Goal: Transaction & Acquisition: Purchase product/service

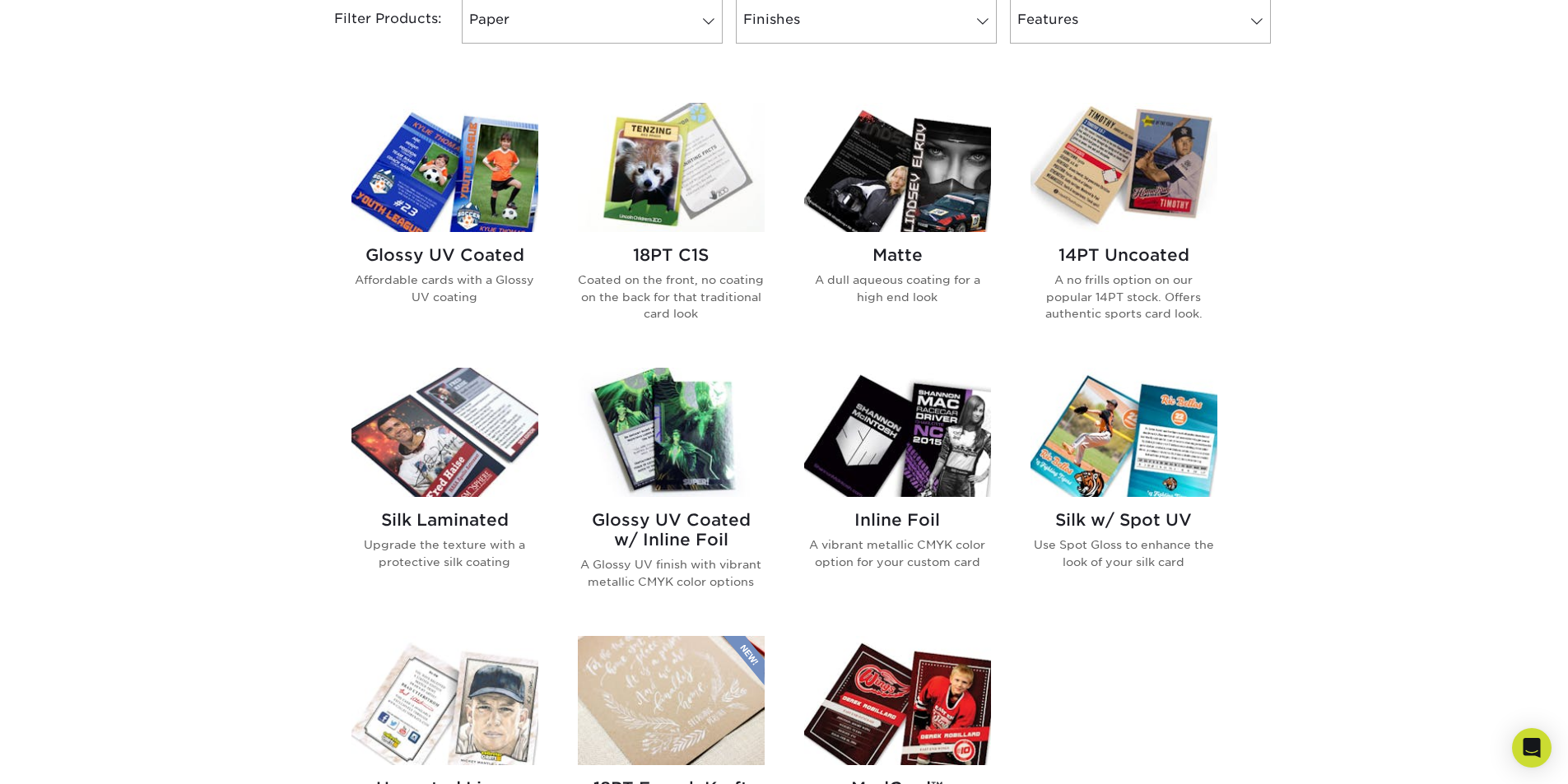
scroll to position [823, 0]
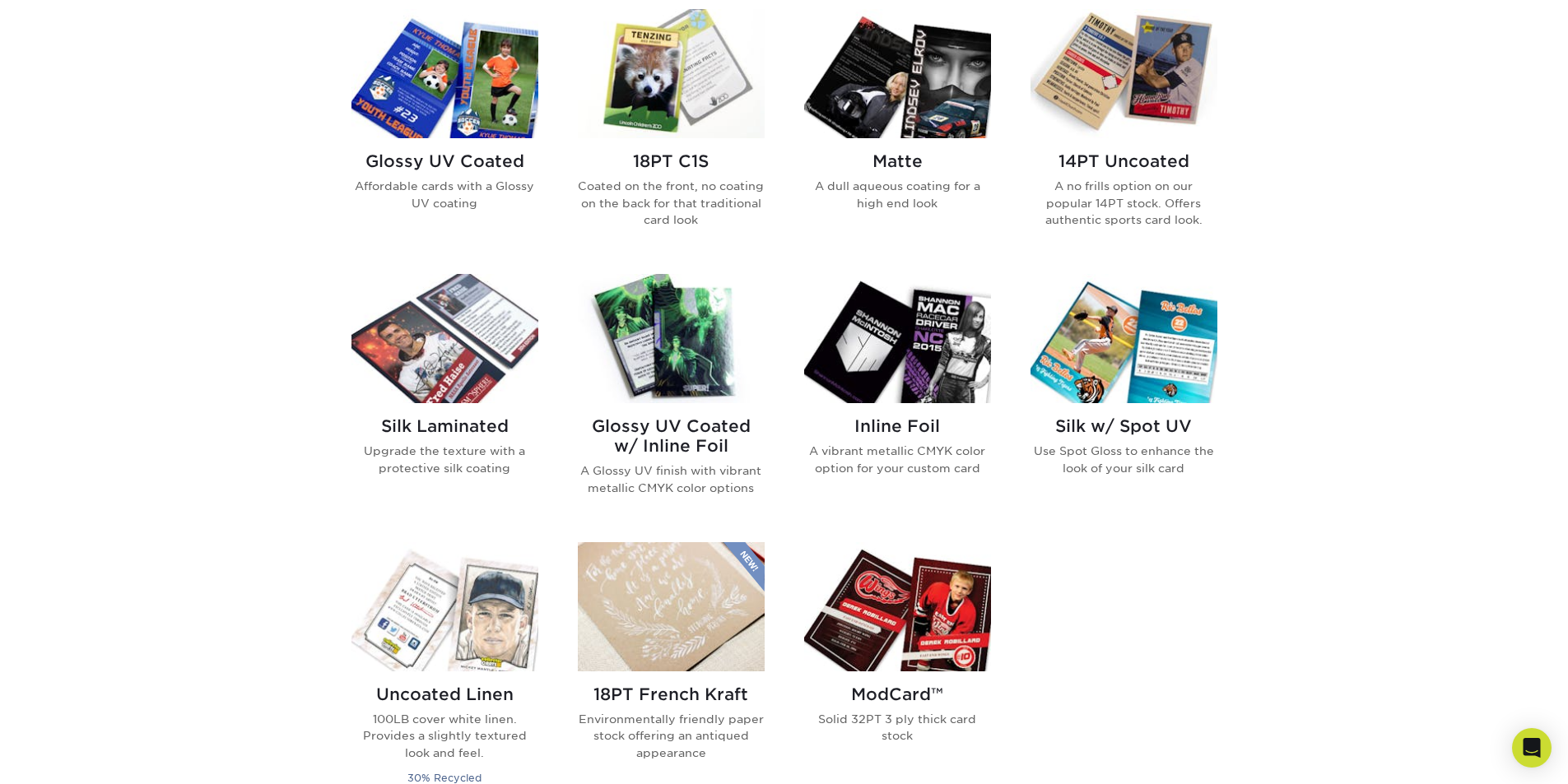
click at [419, 421] on h2 "Silk Laminated" at bounding box center [444, 426] width 187 height 20
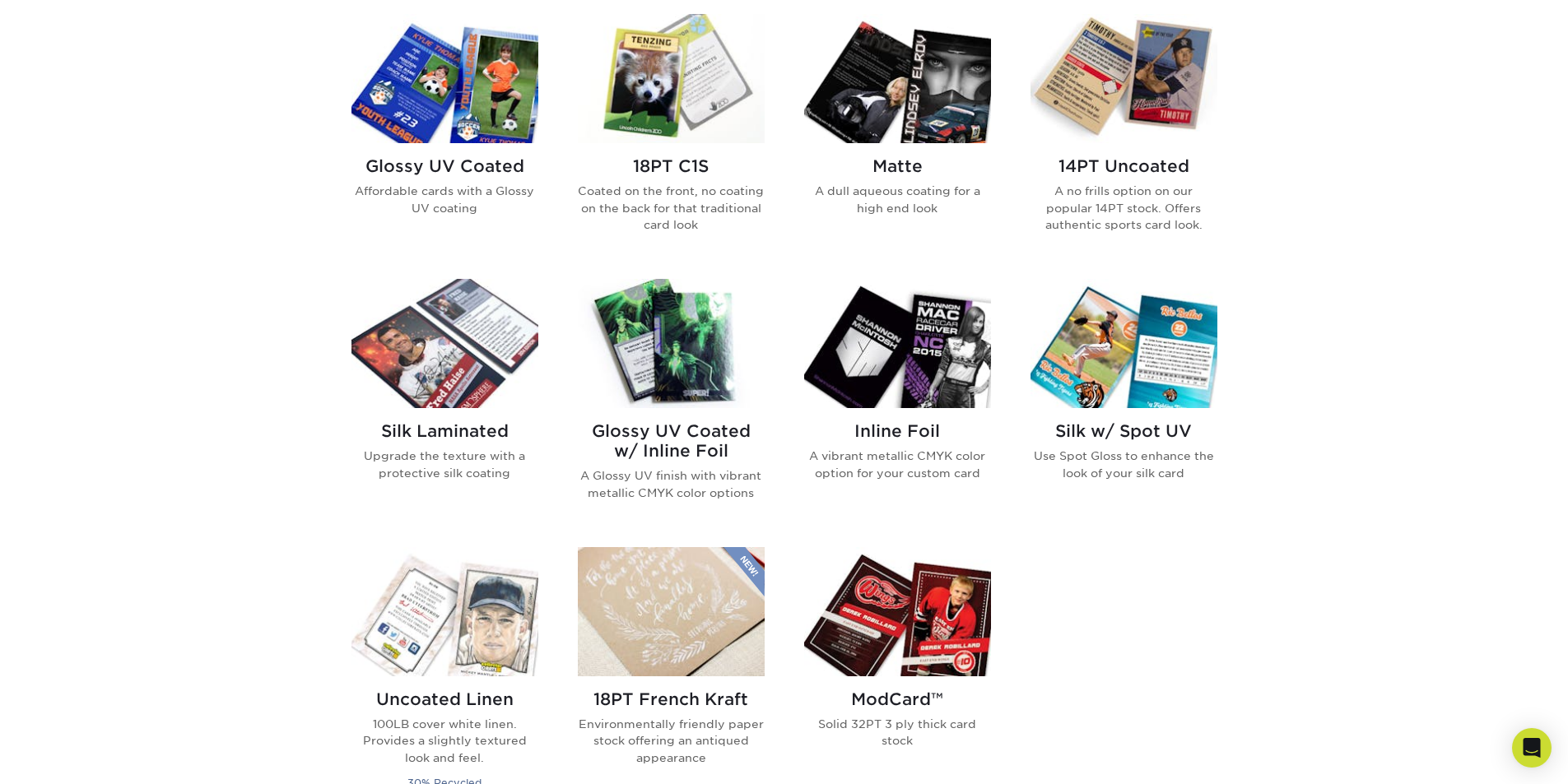
scroll to position [823, 0]
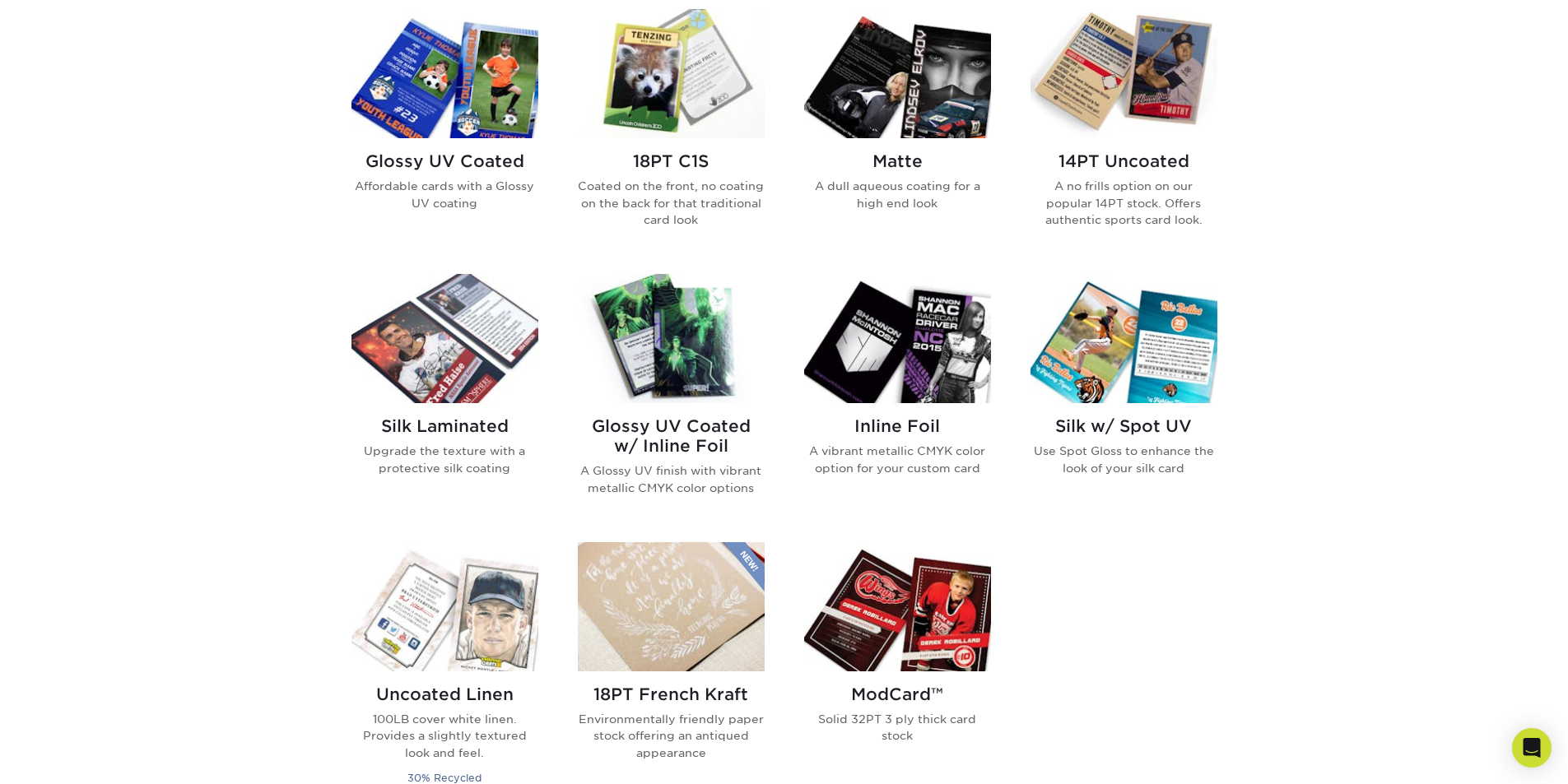
click at [686, 99] on img at bounding box center [671, 73] width 187 height 130
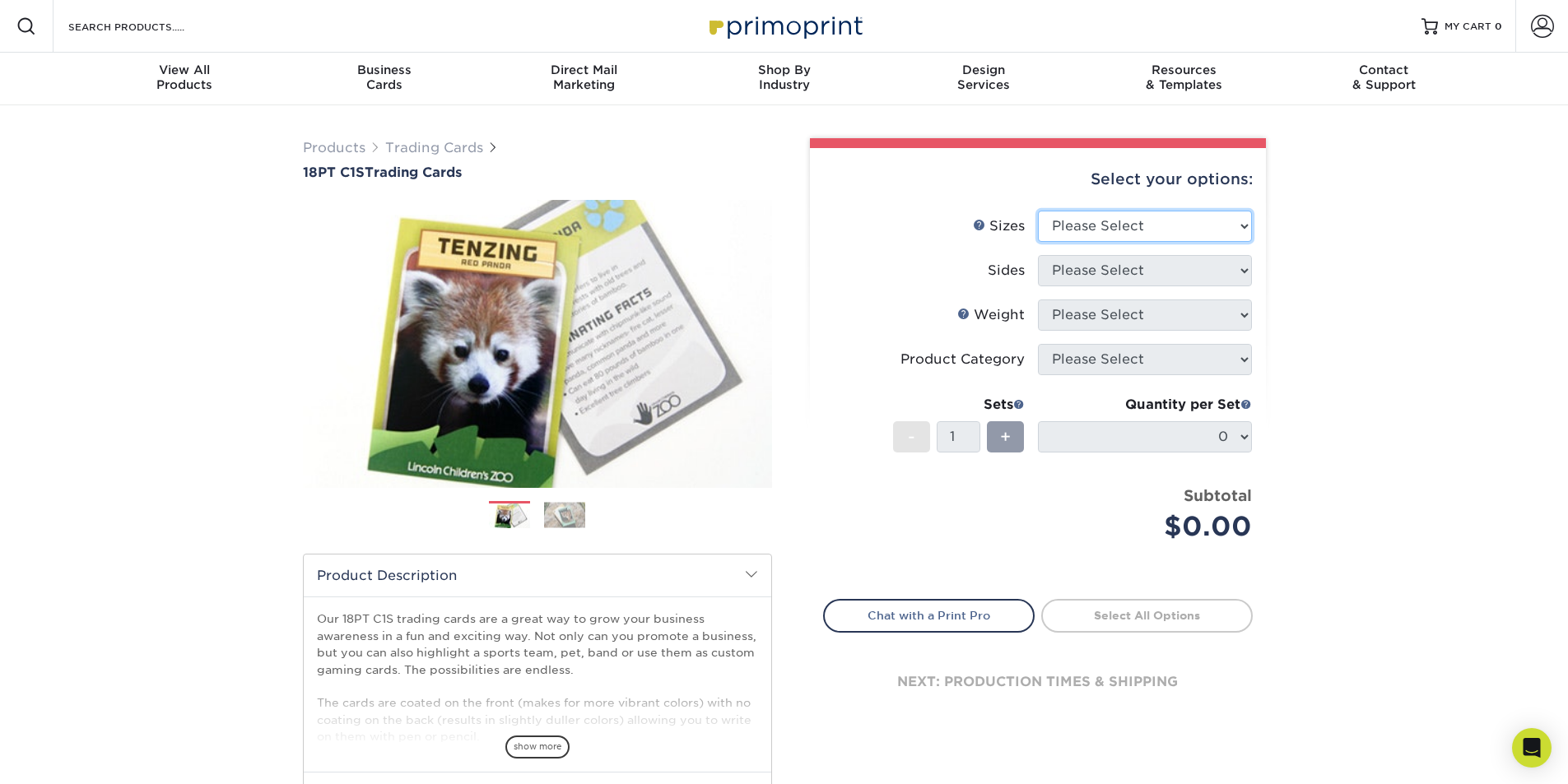
click at [1185, 222] on select "Please Select 2.5" x 3.5"" at bounding box center [1145, 226] width 214 height 32
select select "2.50x3.50"
click at [1038, 211] on select "Please Select 2.5" x 3.5"" at bounding box center [1145, 226] width 214 height 32
click at [1169, 270] on select "Please Select Print Both Sides Print Front Only" at bounding box center [1145, 271] width 214 height 32
select select "13abbda7-1d64-4f25-8bb2-c179b224825d"
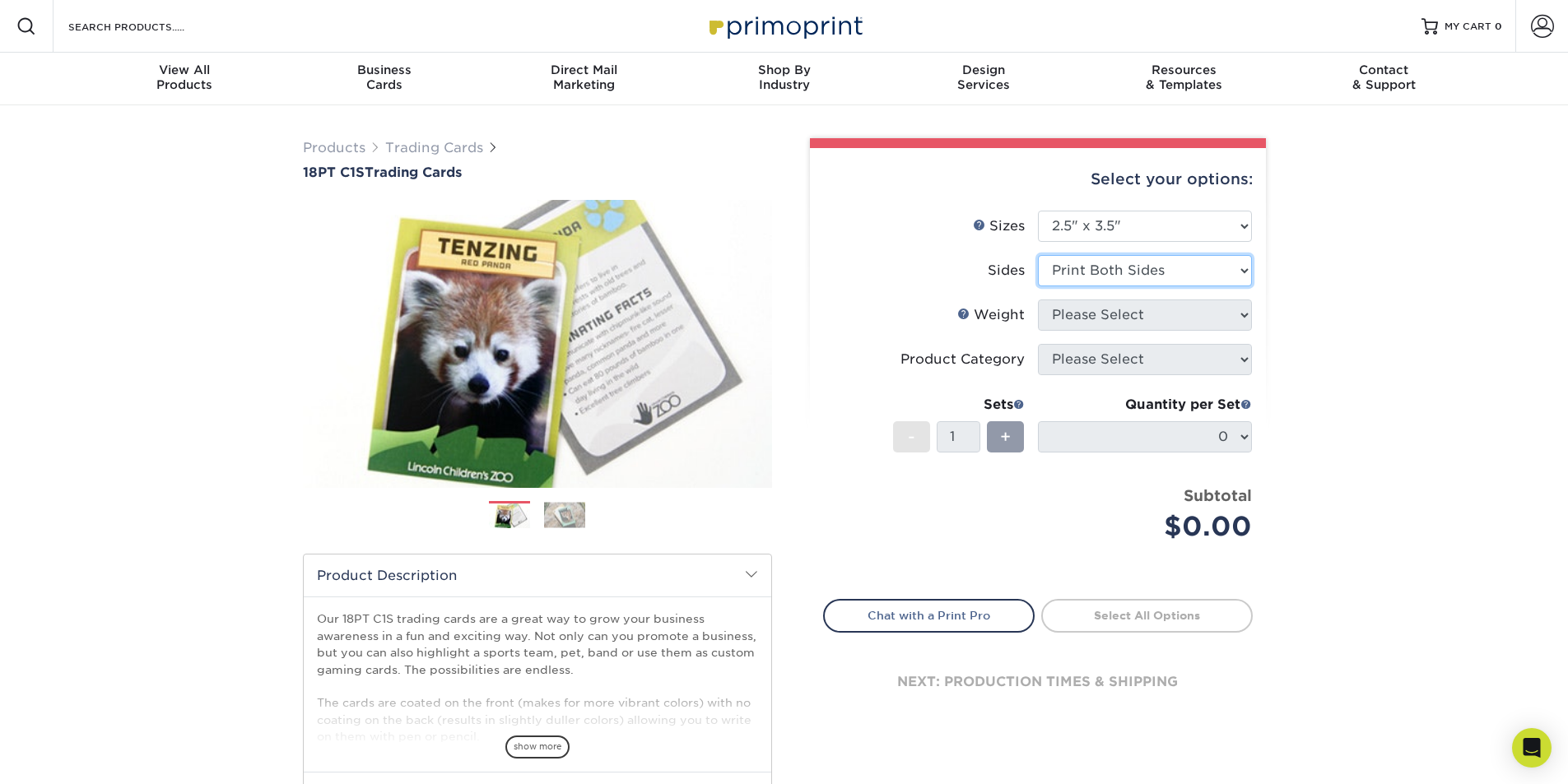
click at [1038, 255] on select "Please Select Print Both Sides Print Front Only" at bounding box center [1145, 271] width 214 height 32
click at [1161, 313] on select "Please Select 18PT C1S" at bounding box center [1145, 315] width 214 height 32
select select "18PTC1S"
click at [1038, 300] on select "Please Select 18PT C1S" at bounding box center [1145, 315] width 214 height 32
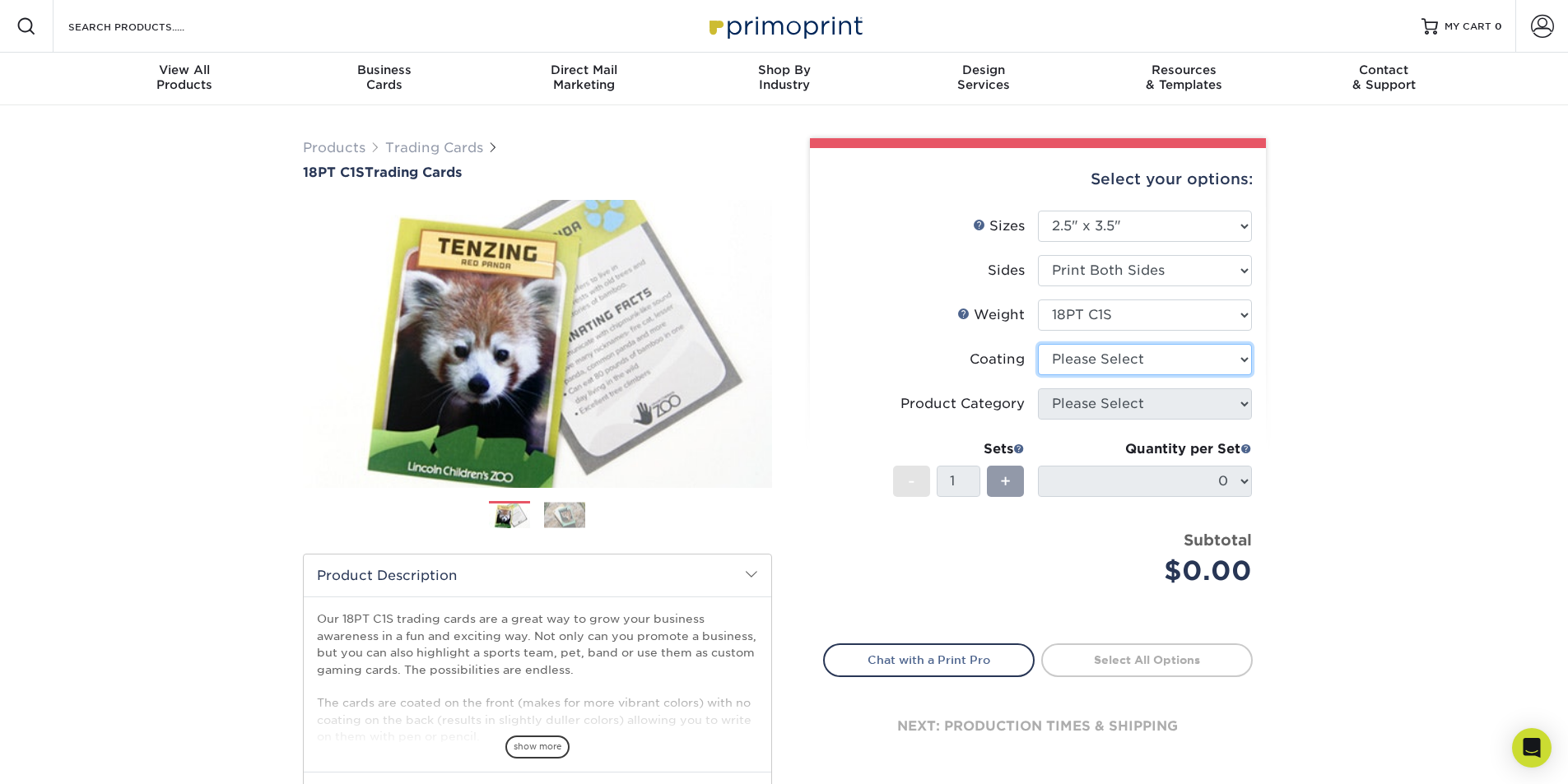
click at [1150, 355] on select at bounding box center [1145, 360] width 214 height 32
select select "1e8116af-acfc-44b1-83dc-8181aa338834"
click at [1038, 344] on select at bounding box center [1145, 360] width 214 height 32
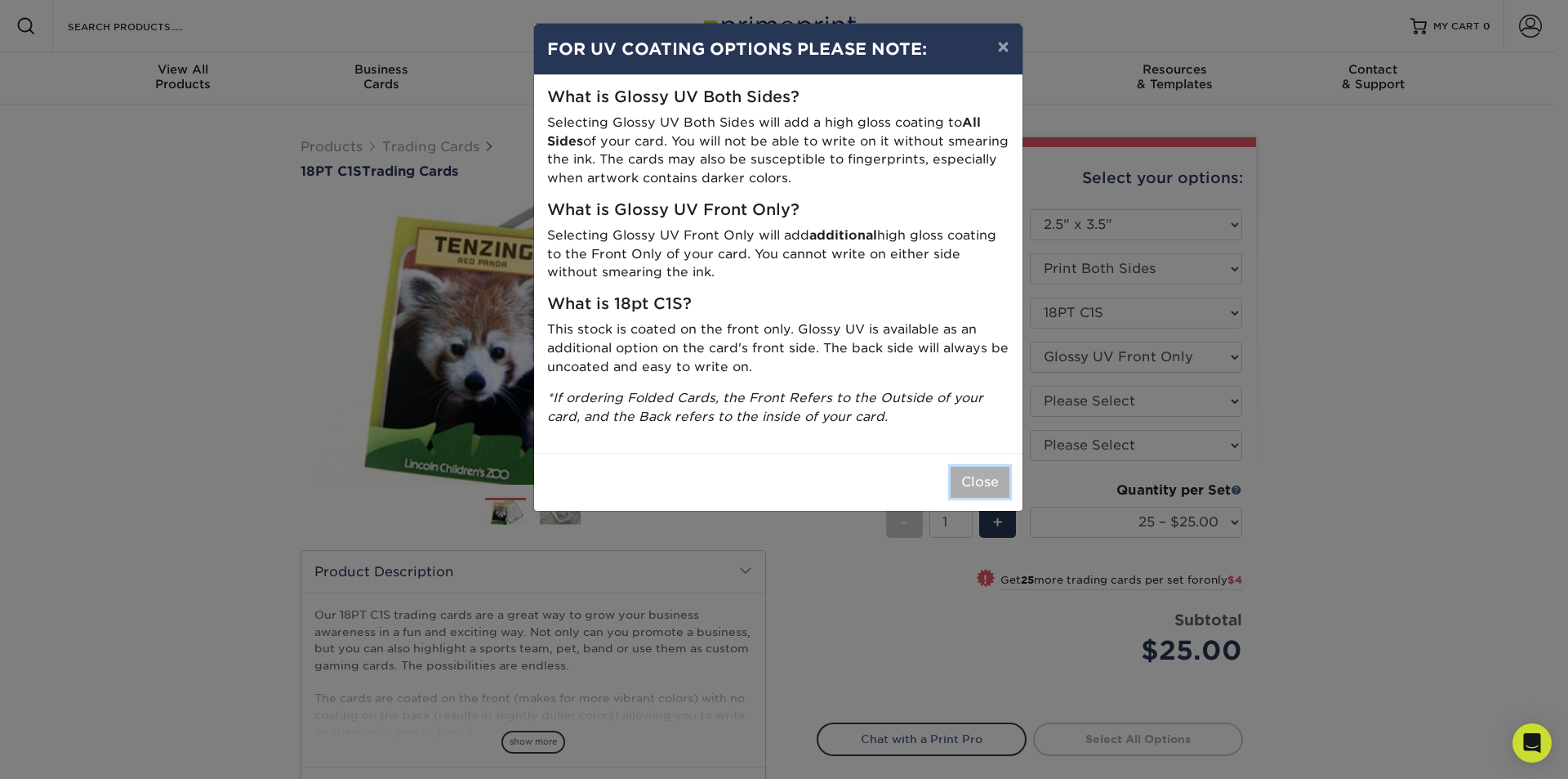
click at [970, 483] on button "Close" at bounding box center [980, 482] width 59 height 31
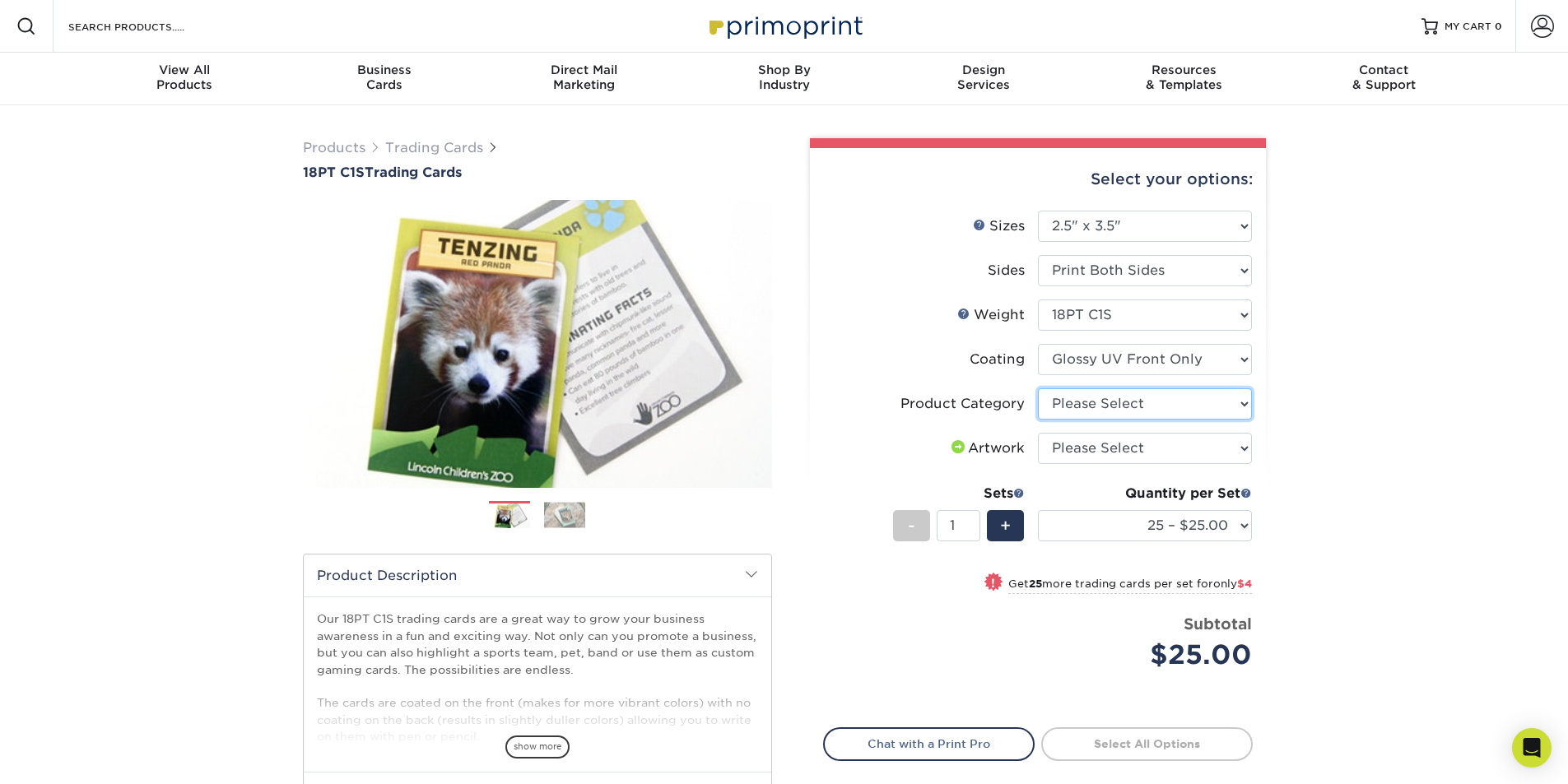
click at [1144, 398] on select "Please Select Trading Cards" at bounding box center [1145, 404] width 214 height 32
select select "c2f9bce9-36c2-409d-b101-c29d9d031e18"
click at [1038, 389] on select "Please Select Trading Cards" at bounding box center [1145, 404] width 214 height 32
click at [1133, 447] on select "Please Select I will upload files I need a design - $100" at bounding box center [1145, 449] width 214 height 32
select select "design"
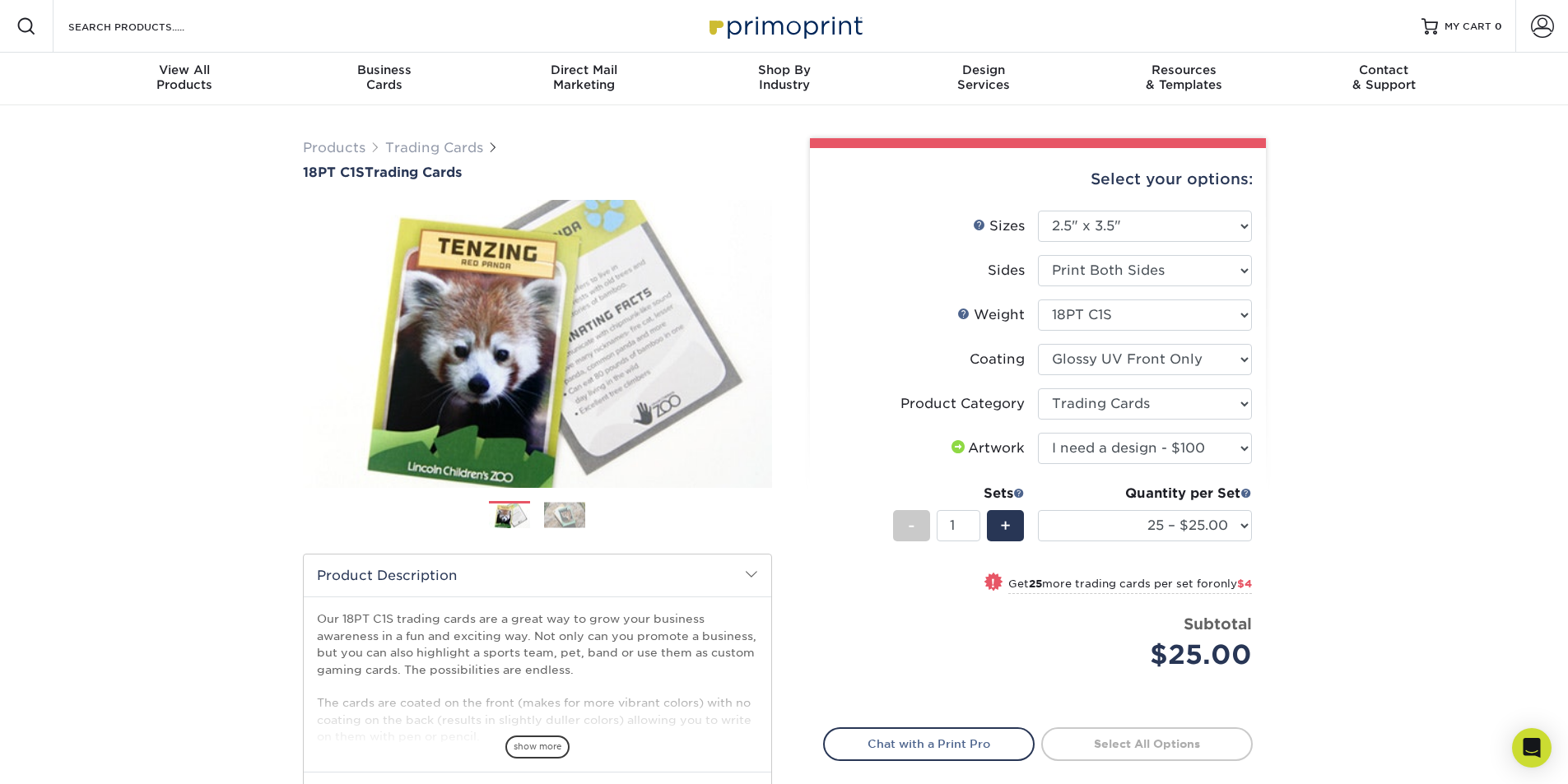
click at [1038, 433] on select "Please Select I will upload files I need a design - $100" at bounding box center [1145, 449] width 214 height 32
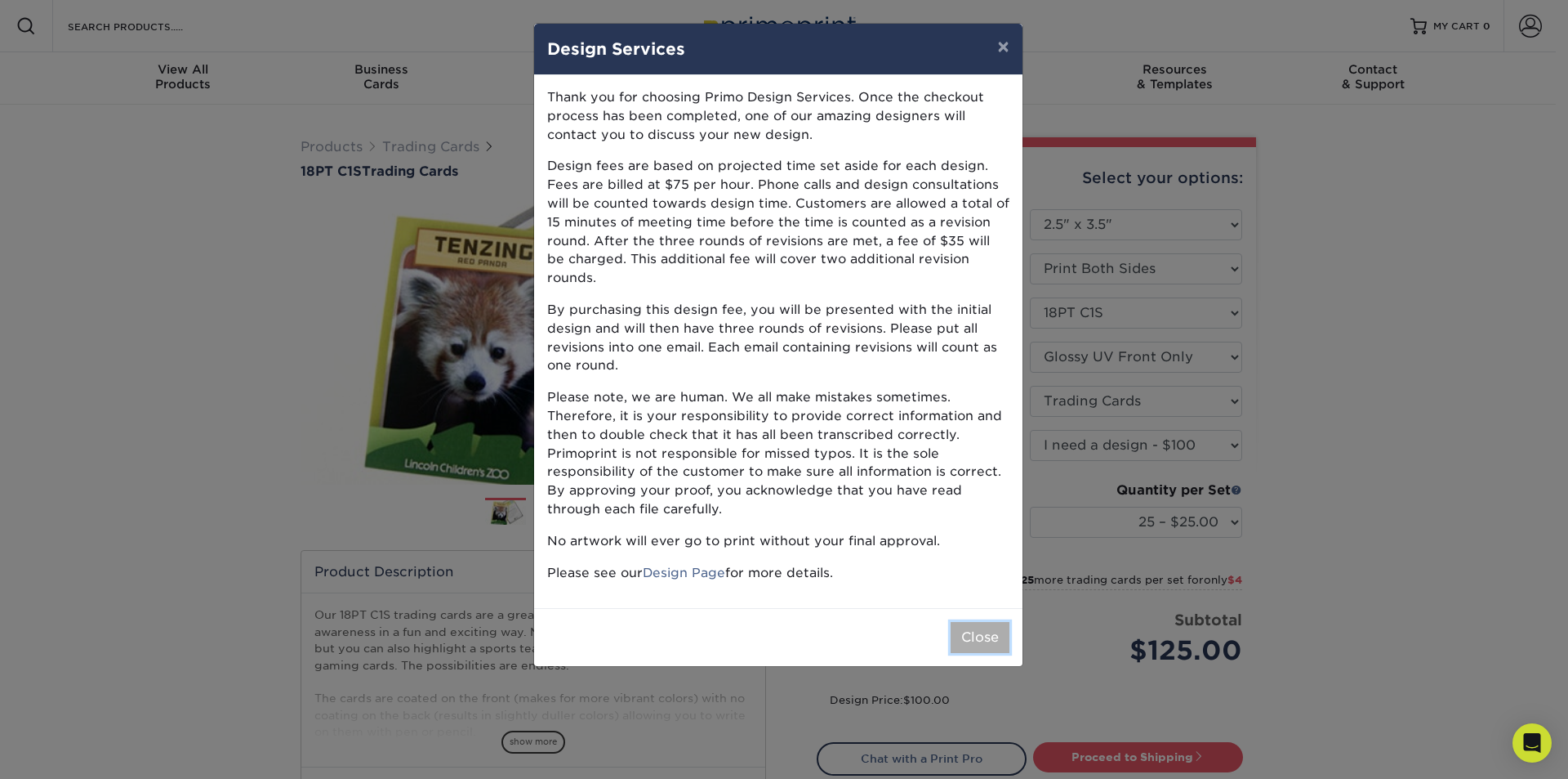
click at [980, 622] on button "Close" at bounding box center [980, 638] width 59 height 31
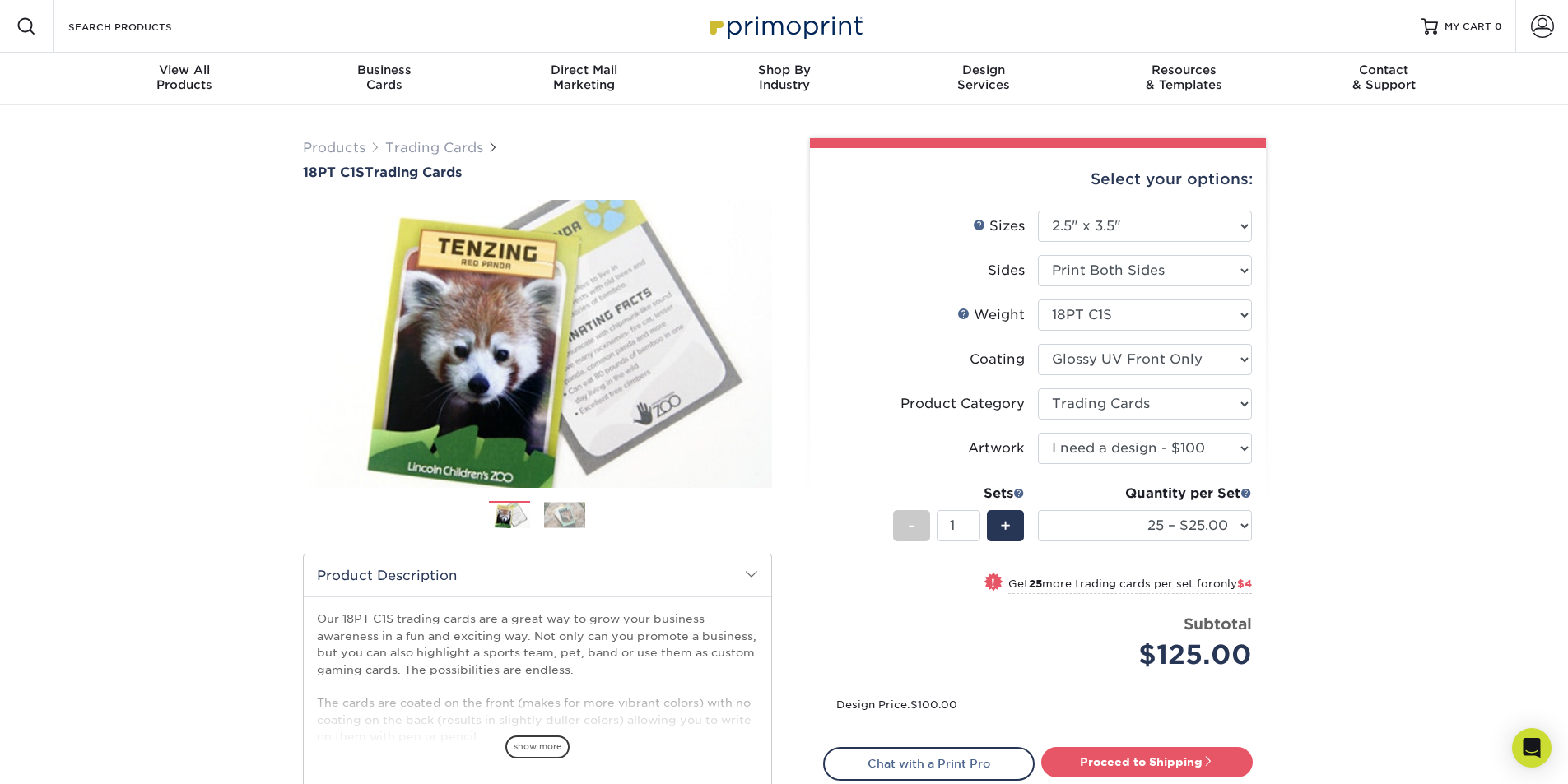
scroll to position [82, 0]
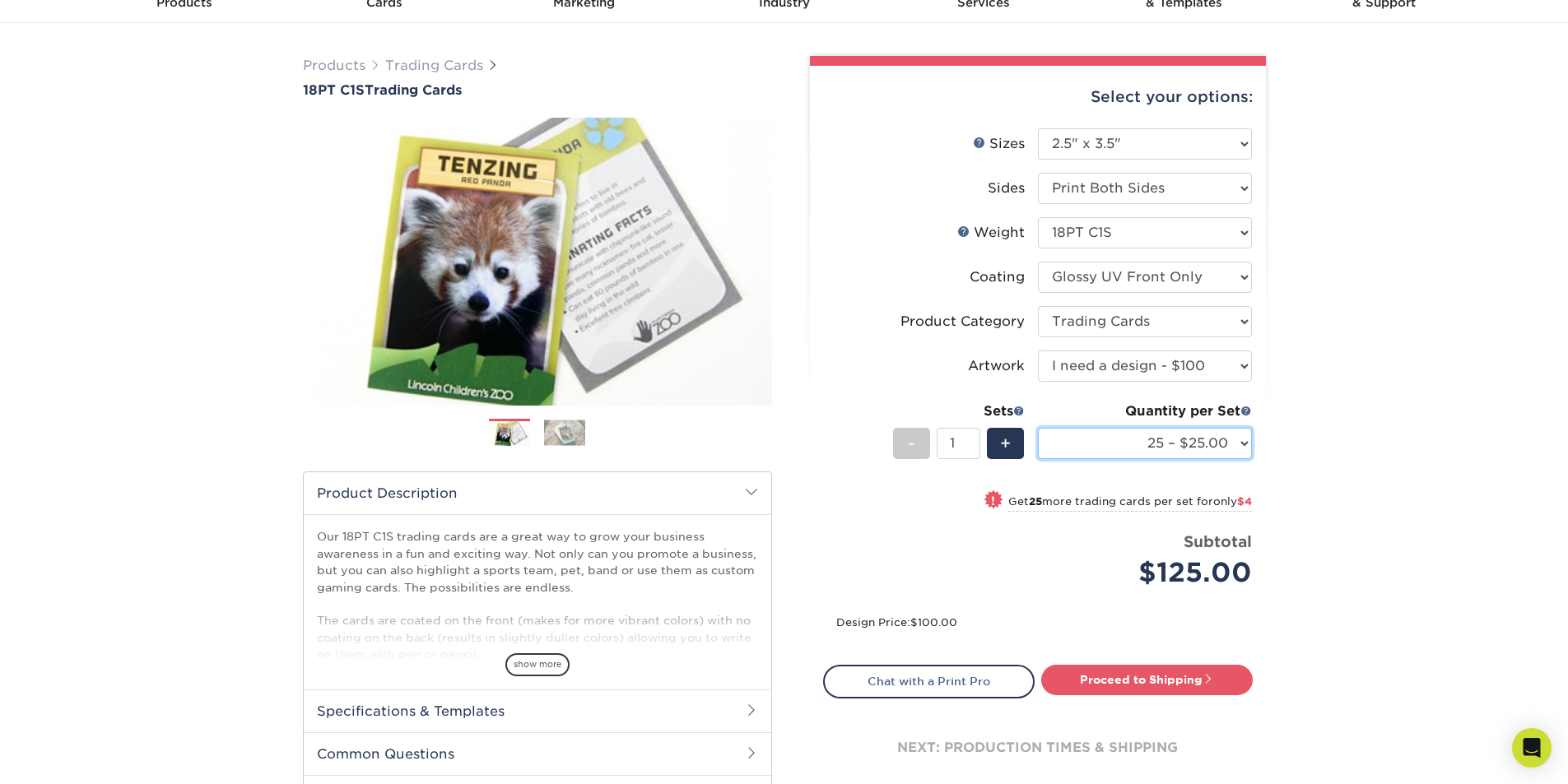
click at [1221, 443] on select "25 – $25.00 50 – $29.00 75 – $37.00 100 – $41.00 250 – $48.00 500 – $58.00 1000…" at bounding box center [1145, 444] width 214 height 32
click at [1038, 428] on select "25 – $25.00 50 – $29.00 75 – $37.00 100 – $41.00 250 – $48.00 500 – $58.00 1000…" at bounding box center [1145, 444] width 214 height 32
click at [1203, 446] on select "25 – $25.00 50 – $29.00 75 – $37.00 100 – $41.00 250 – $48.00 500 – $58.00 1000…" at bounding box center [1145, 444] width 214 height 32
select select "5000 – $212.00"
click at [1038, 428] on select "25 – $25.00 50 – $29.00 75 – $37.00 100 – $41.00 250 – $48.00 500 – $58.00 1000…" at bounding box center [1145, 444] width 214 height 32
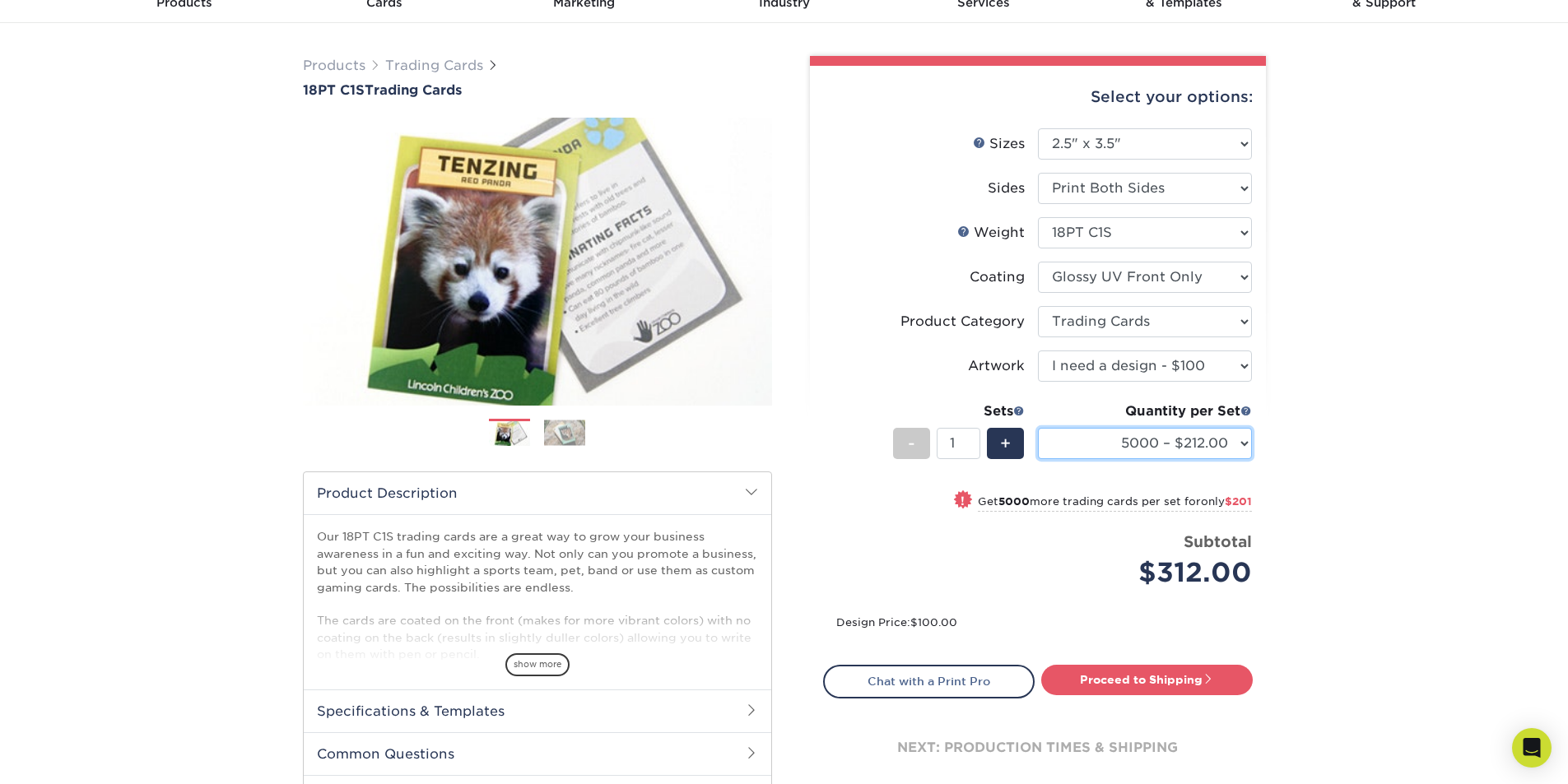
click at [1200, 442] on select "25 – $25.00 50 – $29.00 75 – $37.00 100 – $41.00 250 – $48.00 500 – $58.00 1000…" at bounding box center [1145, 444] width 214 height 32
click at [1375, 478] on div "Products Trading Cards 18PT C1S Trading Cards Previous Next show more" at bounding box center [784, 453] width 1568 height 861
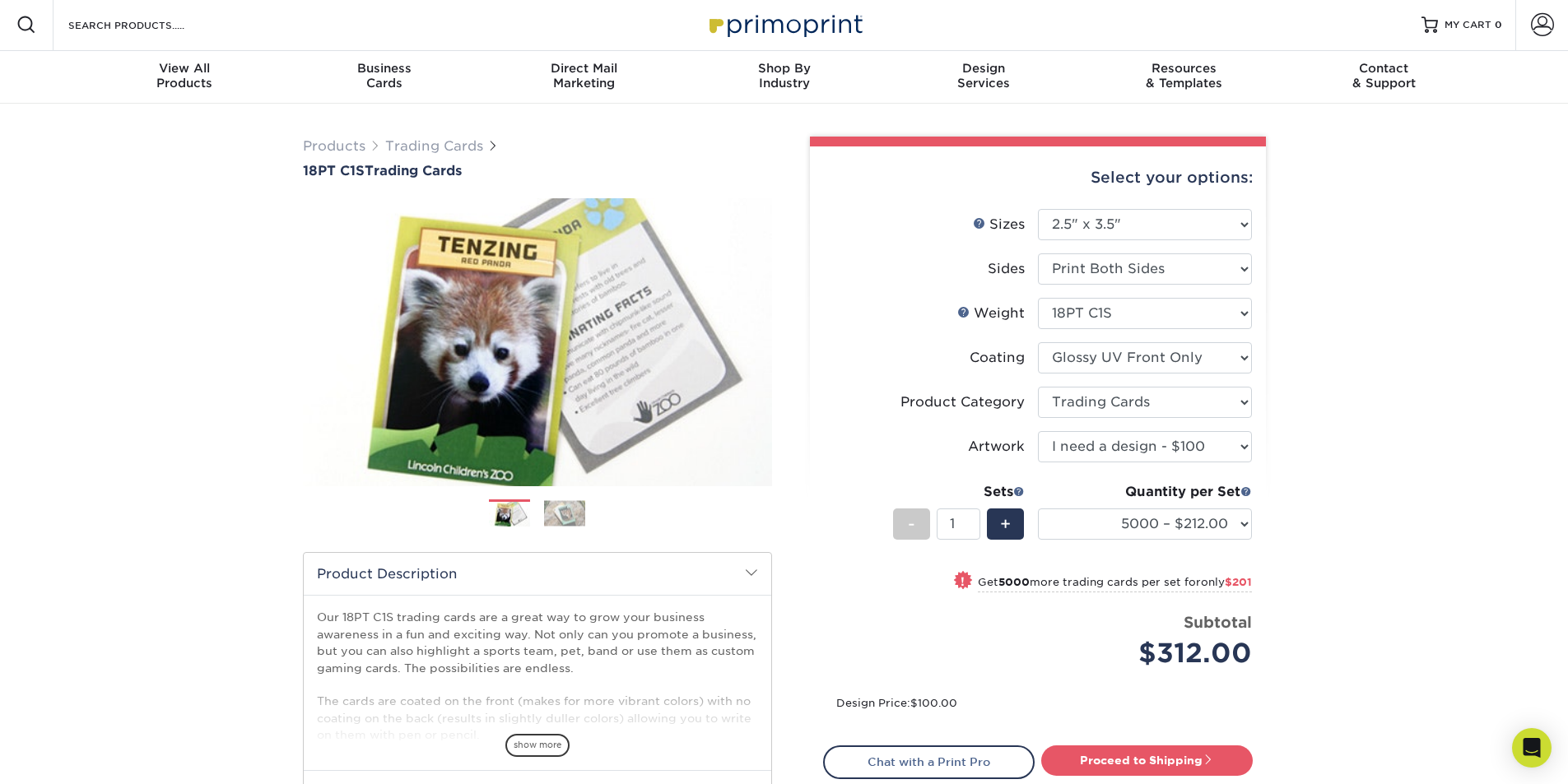
scroll to position [0, 0]
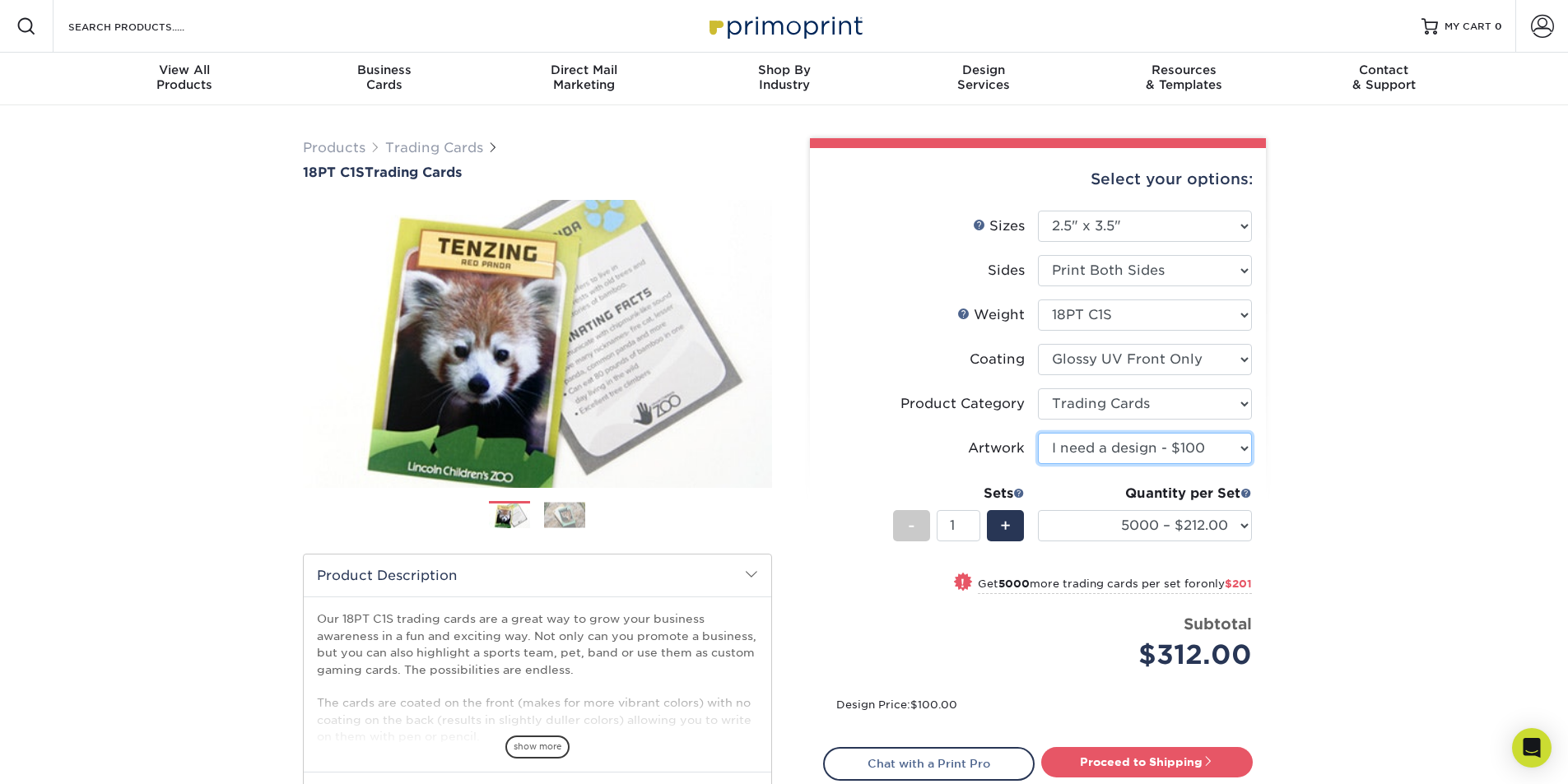
click at [1147, 457] on select "Please Select I will upload files I need a design - $100" at bounding box center [1145, 449] width 214 height 32
select select "upload"
click at [1038, 433] on select "Please Select I will upload files I need a design - $100" at bounding box center [1145, 449] width 214 height 32
